Goal: Navigation & Orientation: Find specific page/section

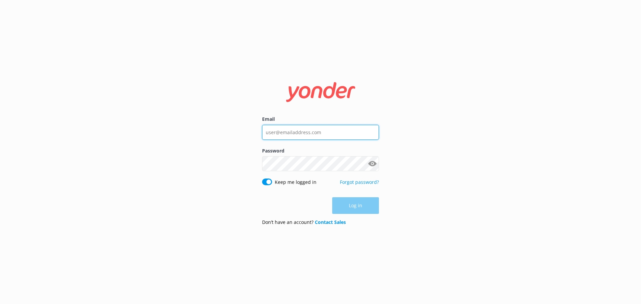
type input "[EMAIL_ADDRESS][DOMAIN_NAME]"
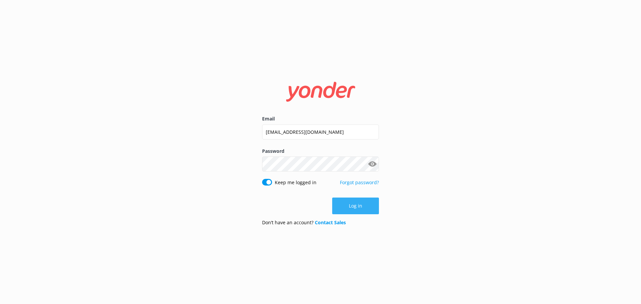
click at [352, 209] on button "Log in" at bounding box center [355, 206] width 47 height 17
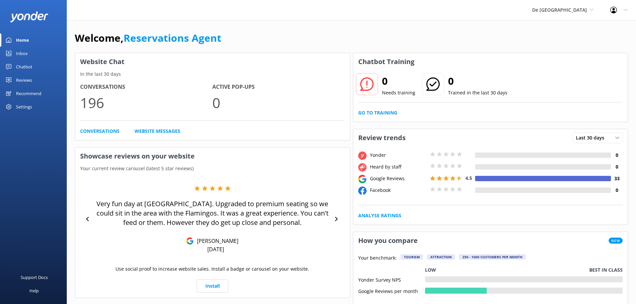
click at [29, 41] on div "Home" at bounding box center [22, 39] width 13 height 13
click at [15, 39] on link "Home" at bounding box center [33, 39] width 67 height 13
click at [19, 51] on div "Inbox" at bounding box center [22, 53] width 12 height 13
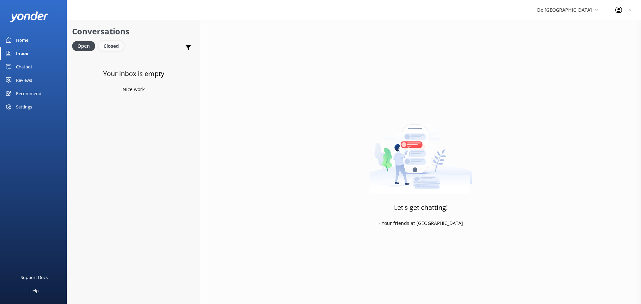
click at [115, 44] on div "Closed" at bounding box center [111, 46] width 25 height 10
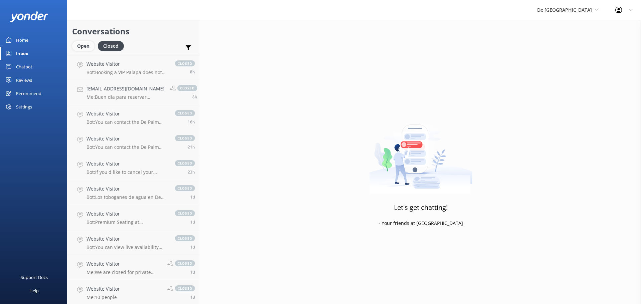
click at [85, 45] on div "Open" at bounding box center [83, 46] width 22 height 10
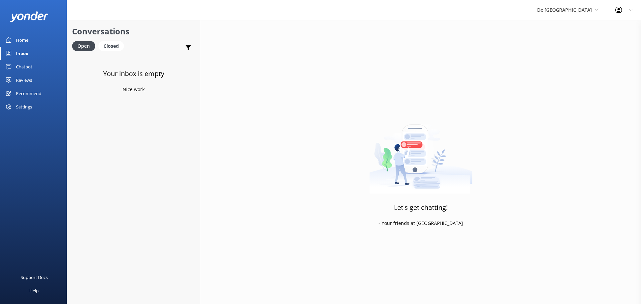
click at [22, 38] on div "Home" at bounding box center [22, 39] width 12 height 13
